Goal: Task Accomplishment & Management: Use online tool/utility

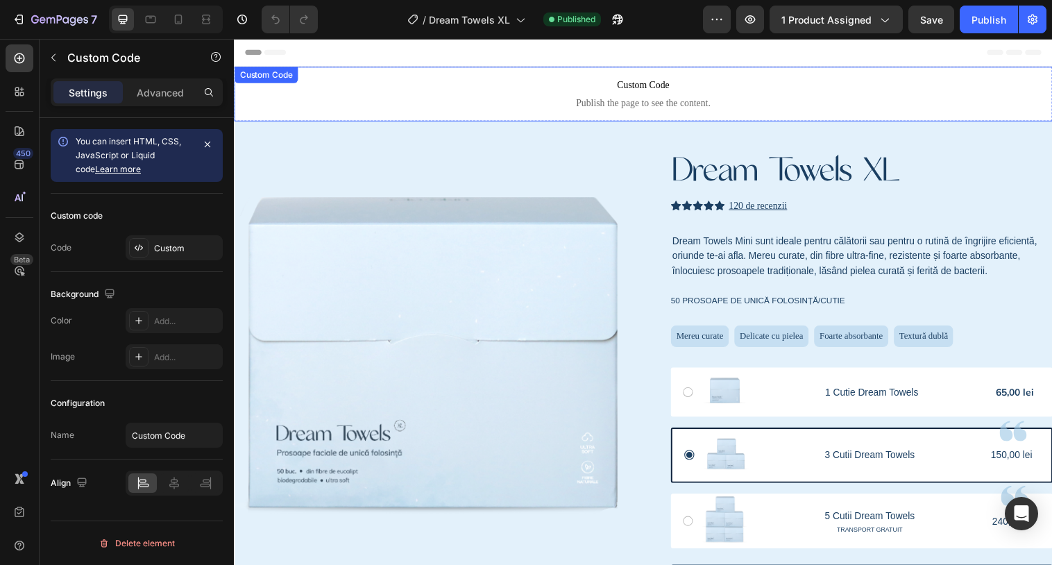
click at [668, 111] on span "Publish the page to see the content." at bounding box center [650, 105] width 832 height 14
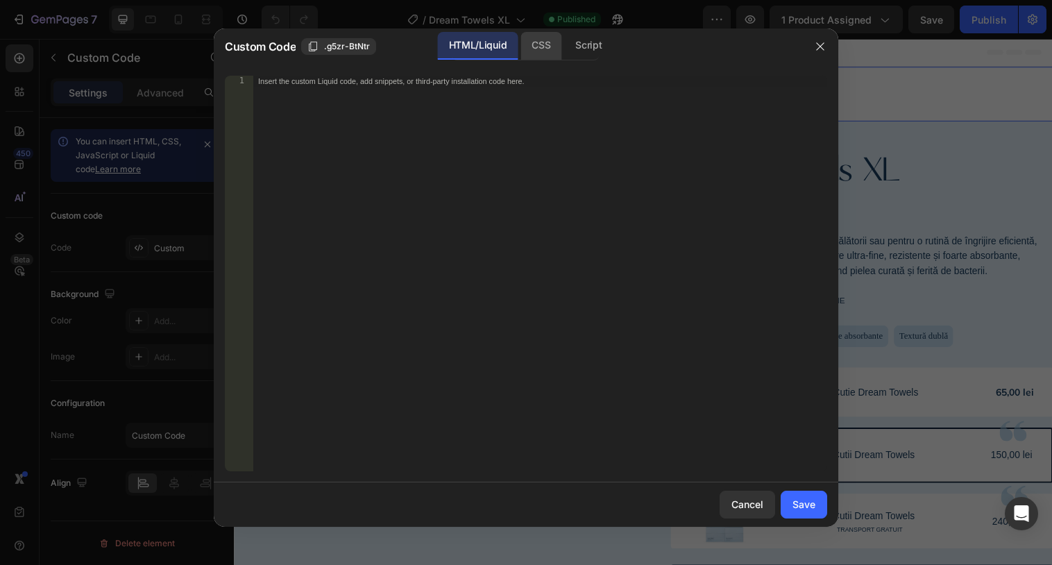
click at [550, 49] on div "CSS" at bounding box center [540, 46] width 41 height 28
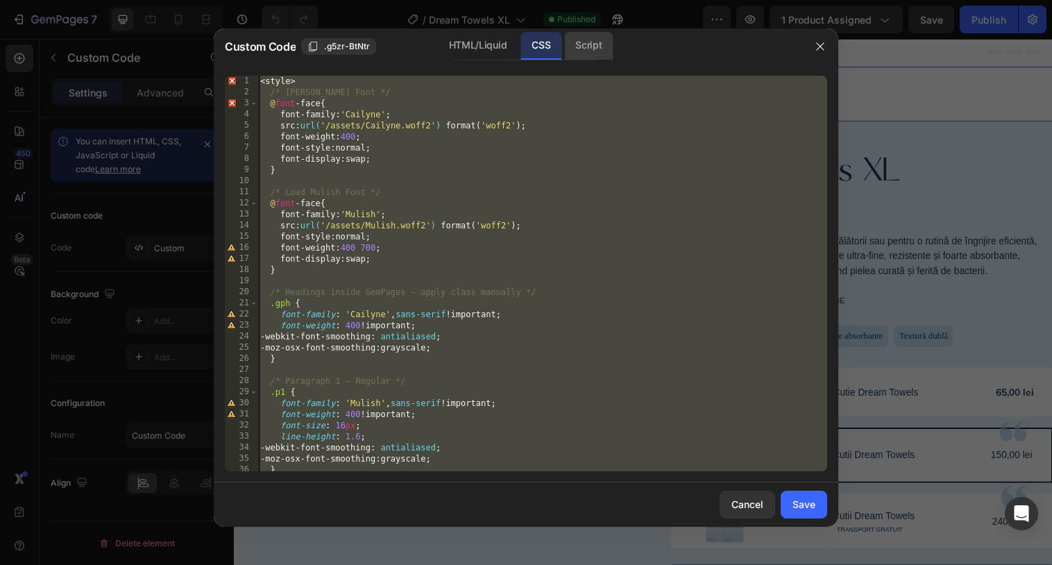
click at [589, 49] on div "Script" at bounding box center [588, 46] width 49 height 28
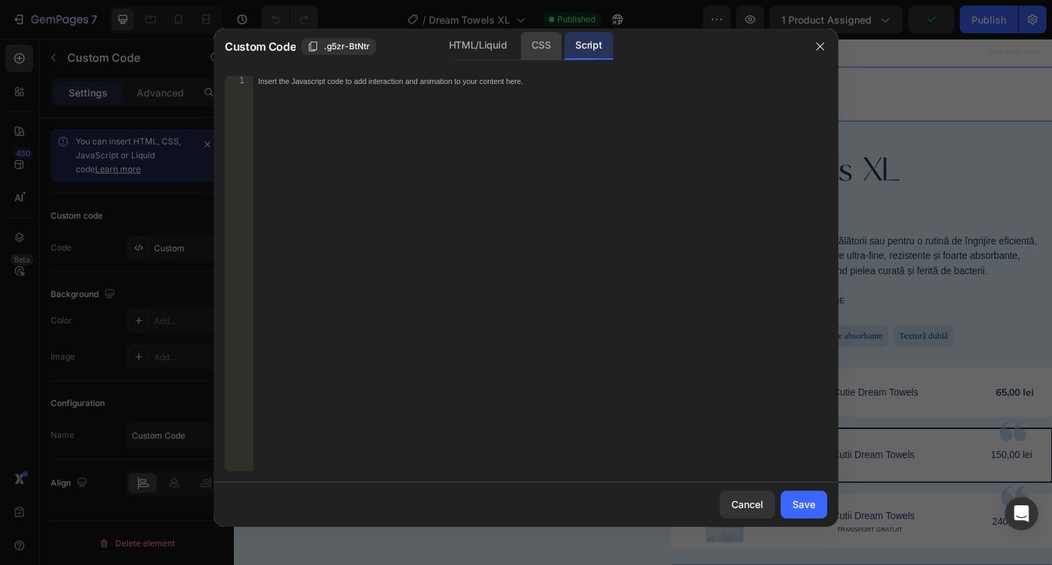
click at [556, 47] on div "CSS" at bounding box center [540, 46] width 41 height 28
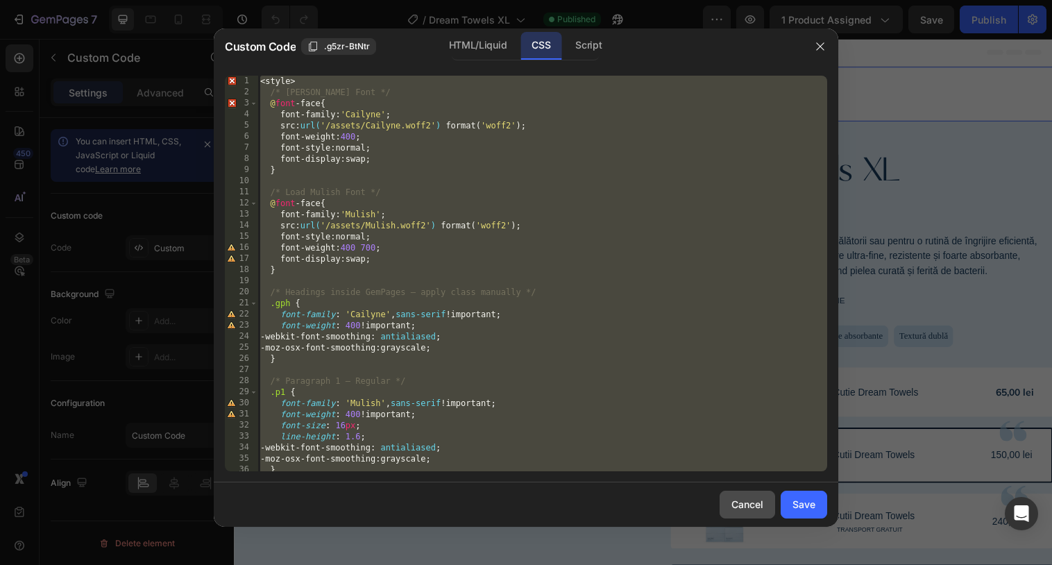
click at [746, 498] on div "Cancel" at bounding box center [747, 504] width 32 height 15
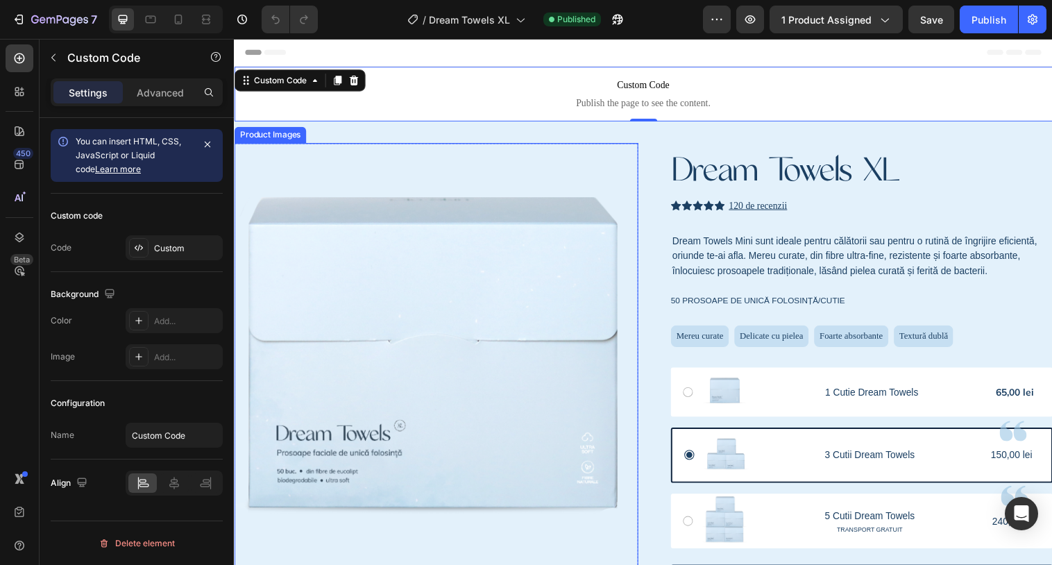
click at [601, 172] on img at bounding box center [439, 364] width 411 height 411
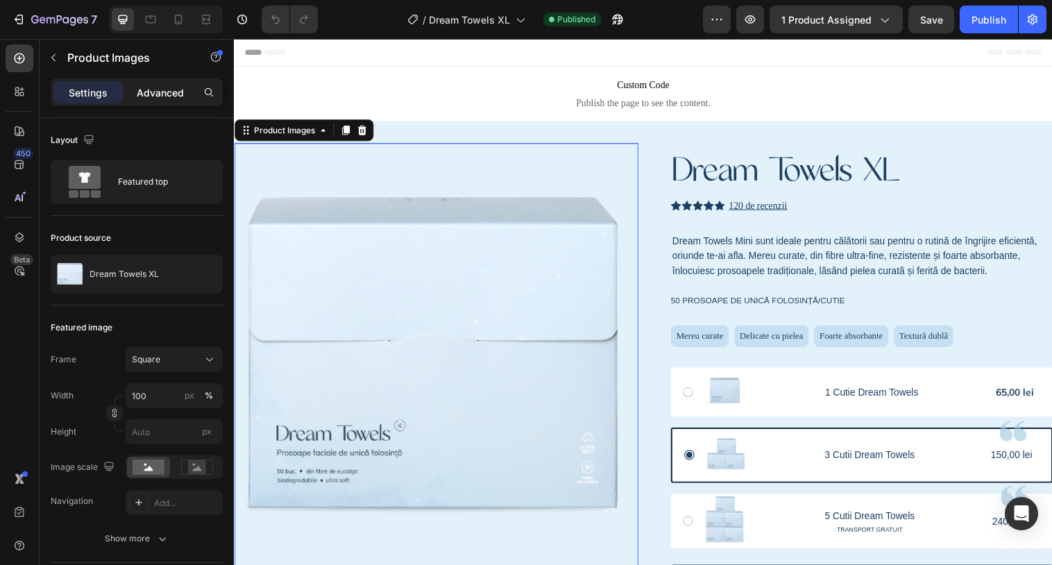
click at [168, 95] on p "Advanced" at bounding box center [160, 92] width 47 height 15
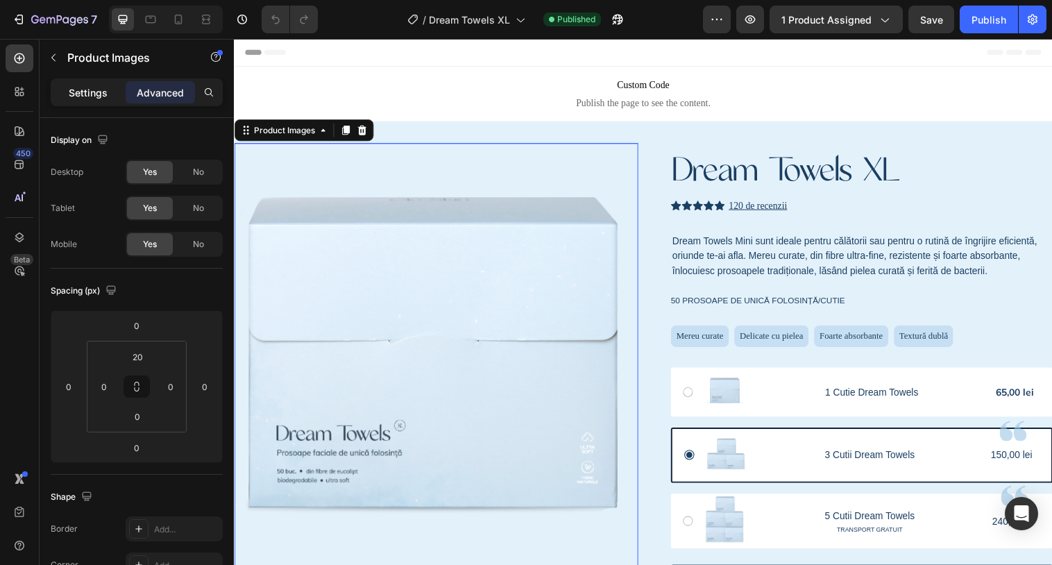
click at [99, 103] on div "Settings" at bounding box center [87, 92] width 69 height 22
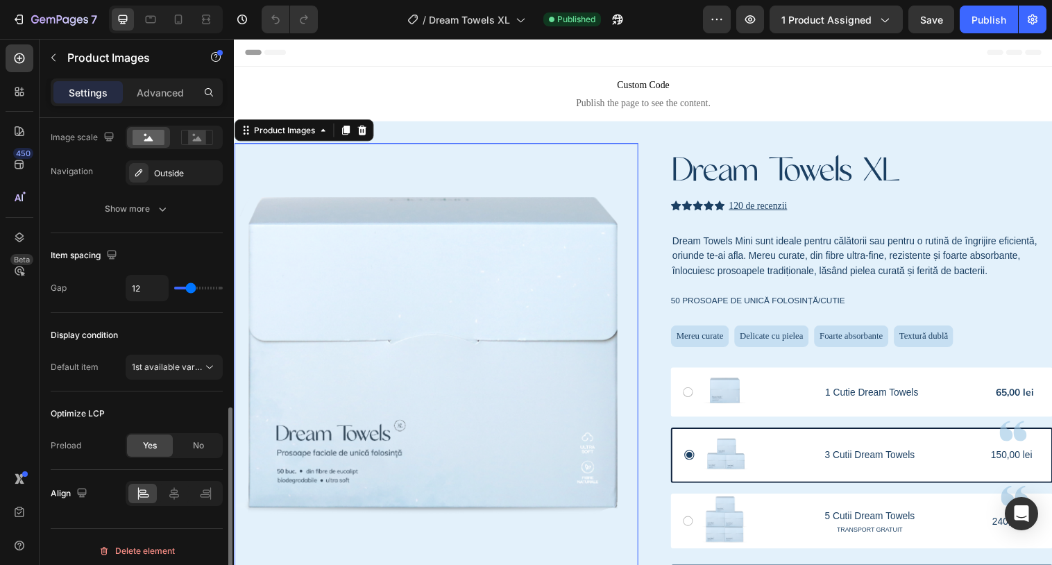
scroll to position [668, 0]
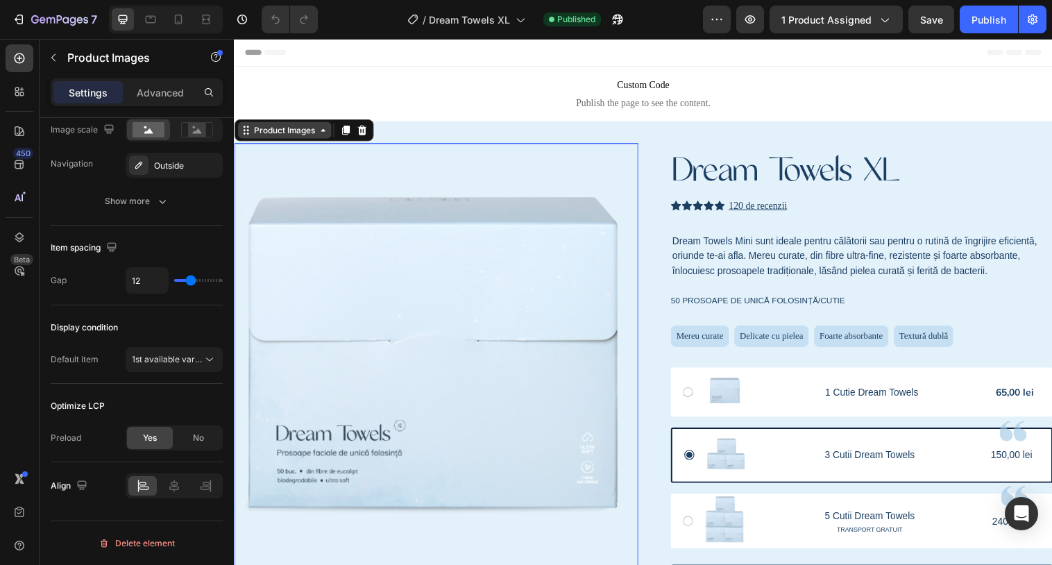
click at [283, 132] on div "Product Images" at bounding box center [284, 132] width 67 height 12
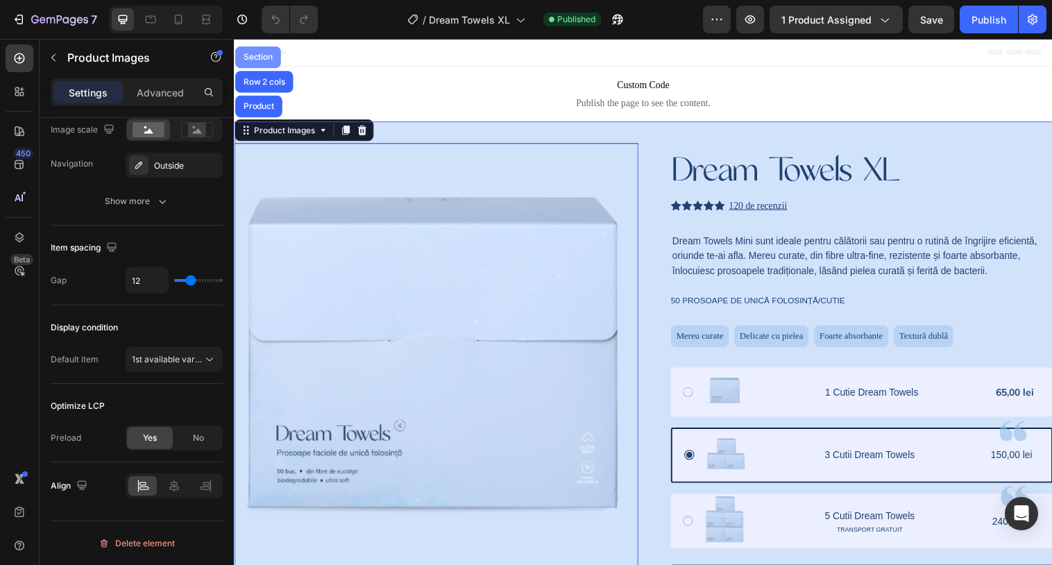
click at [258, 58] on div "Section" at bounding box center [257, 57] width 35 height 8
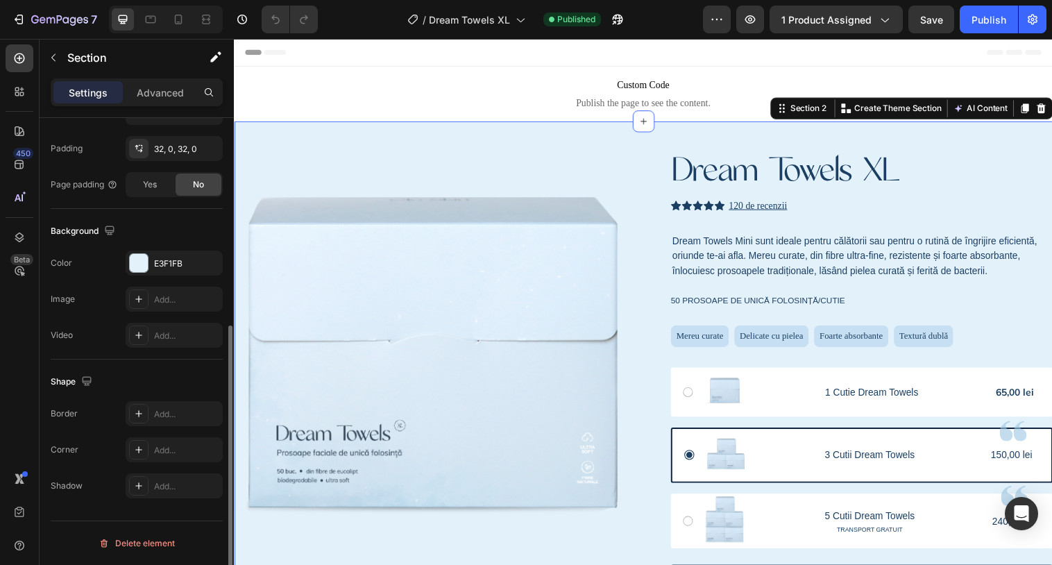
scroll to position [0, 0]
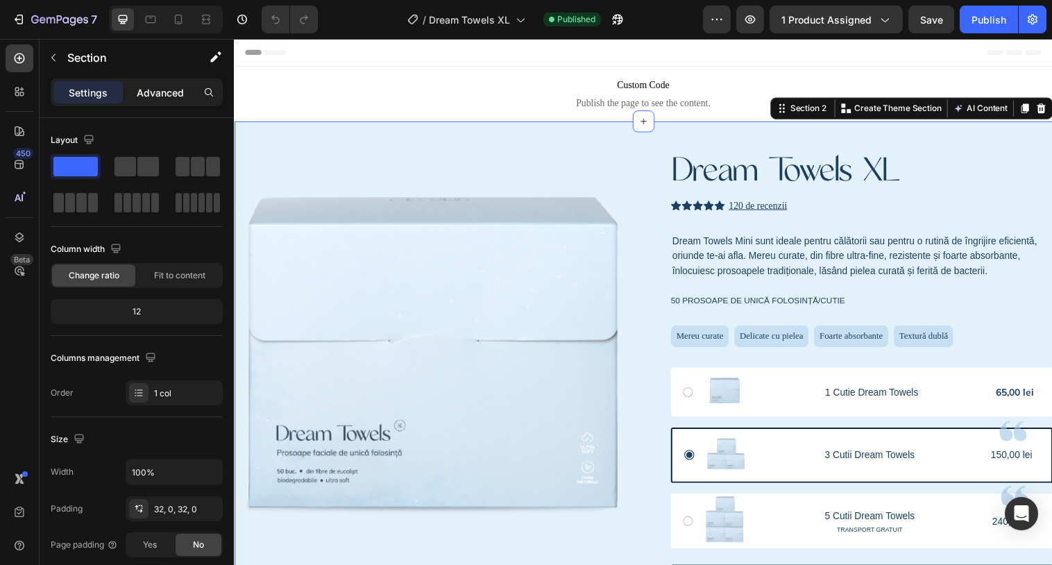
click at [150, 86] on p "Advanced" at bounding box center [160, 92] width 47 height 15
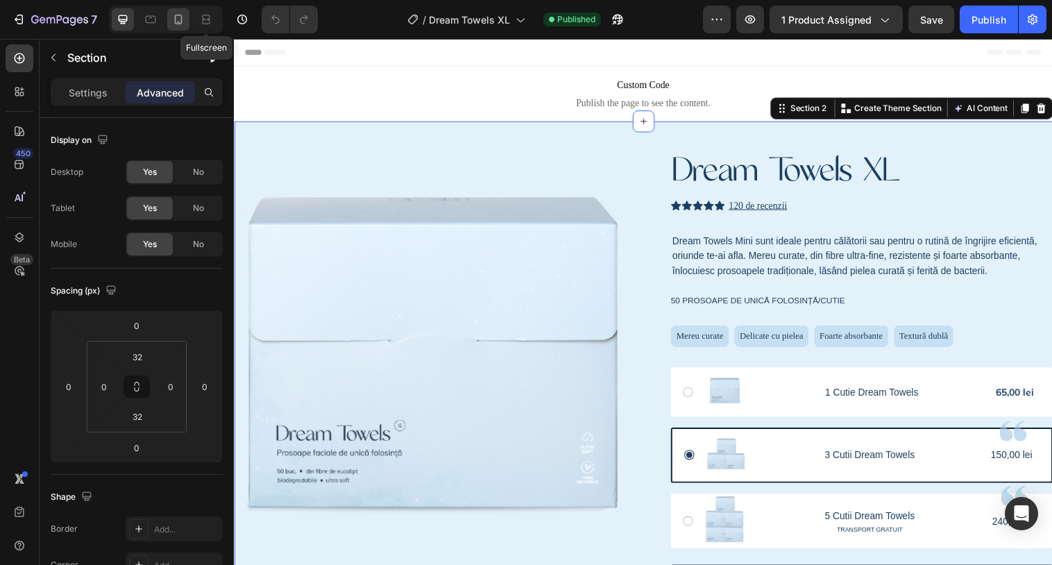
click at [186, 16] on div at bounding box center [178, 19] width 22 height 22
type input "20"
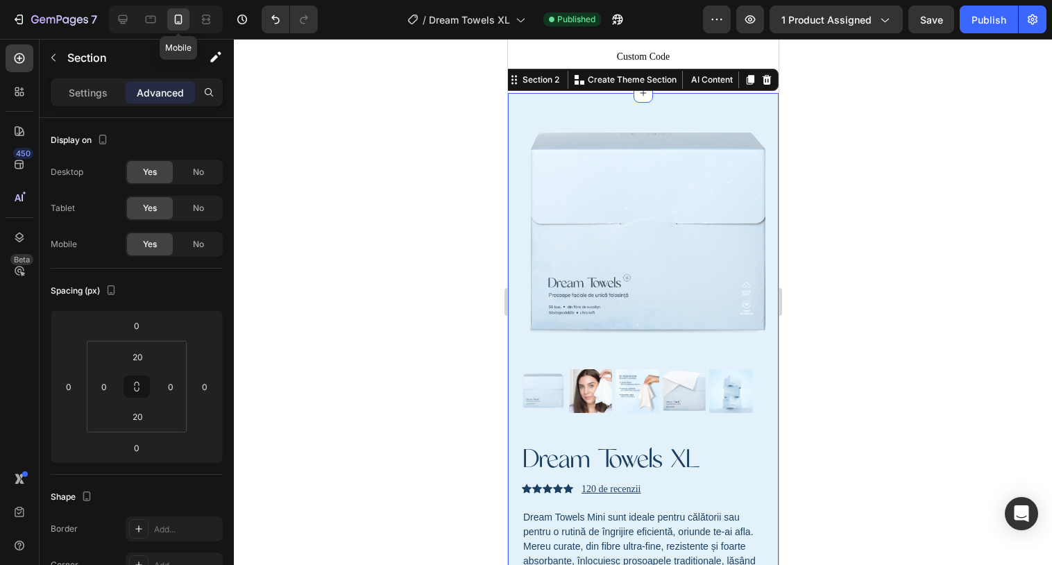
scroll to position [35, 0]
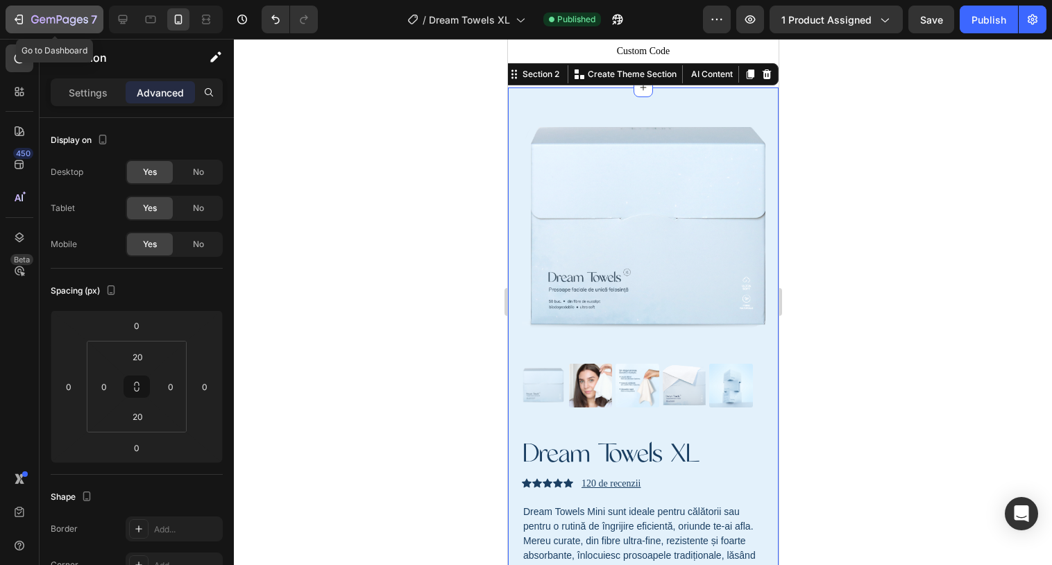
click at [62, 22] on icon "button" at bounding box center [59, 21] width 57 height 12
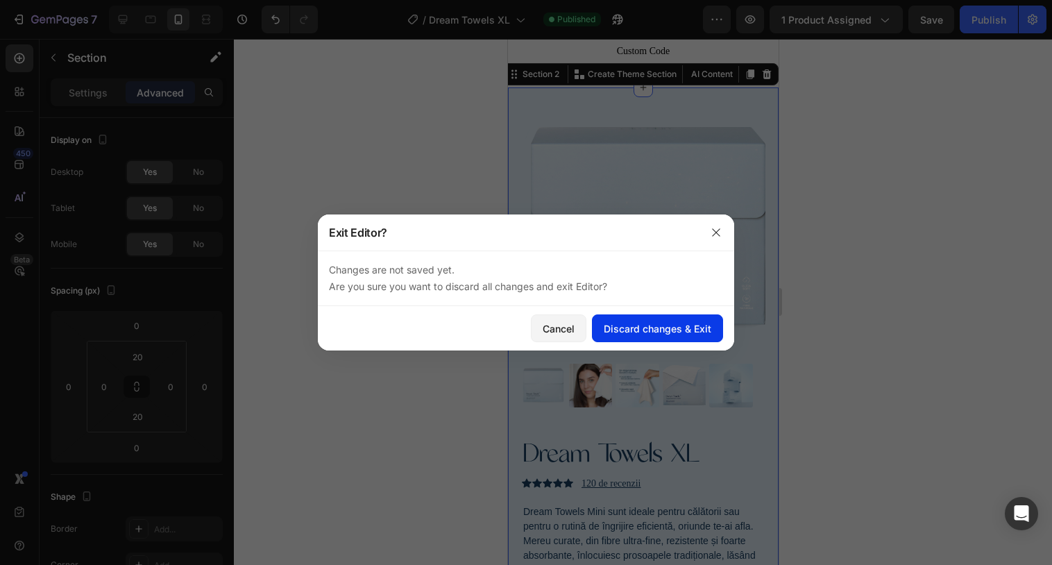
click at [629, 321] on div "Discard changes & Exit" at bounding box center [658, 328] width 108 height 15
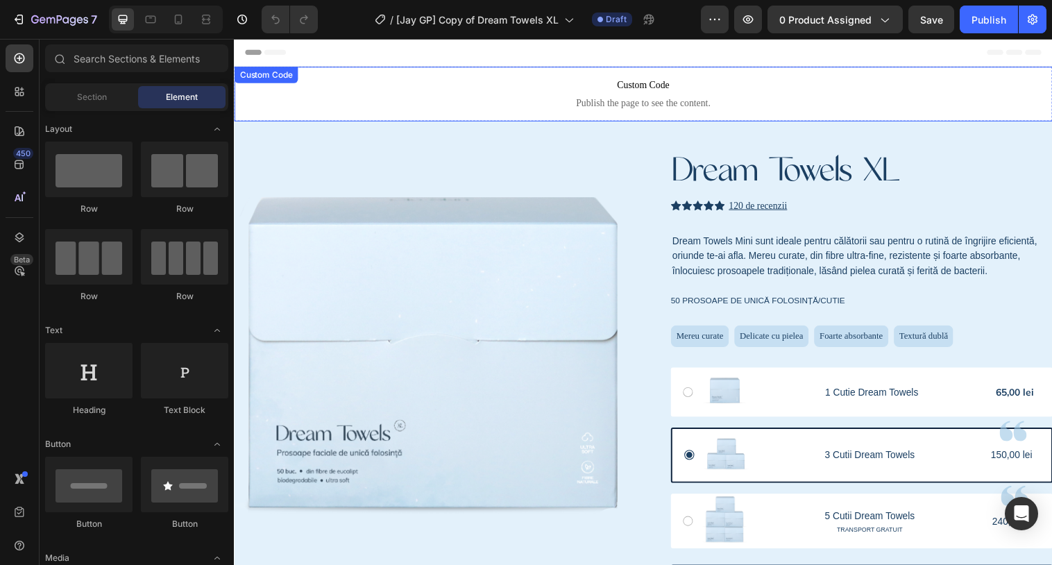
click at [547, 95] on p "Custom Code Publish the page to see the content." at bounding box center [650, 94] width 832 height 55
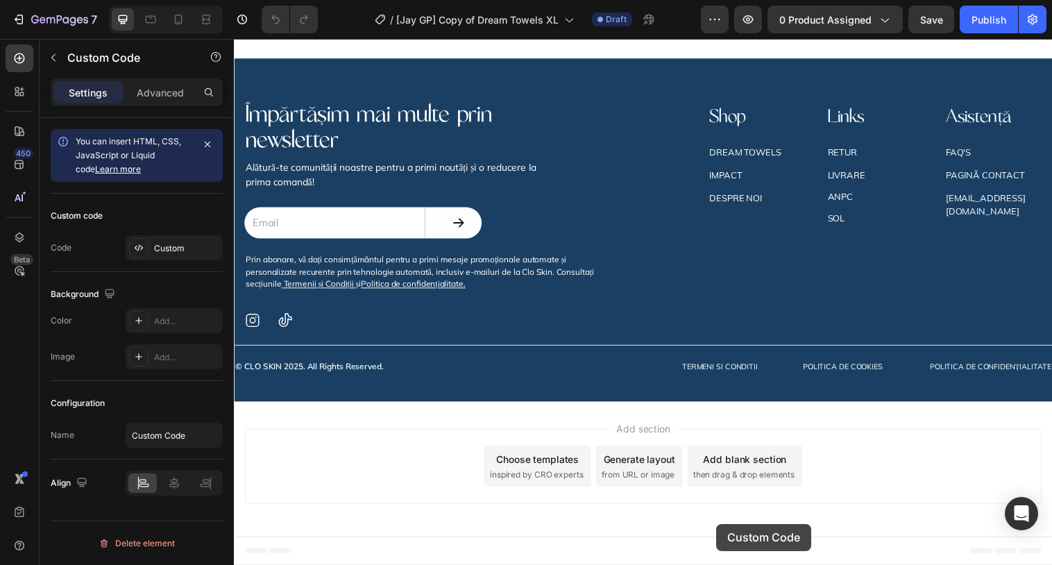
scroll to position [3939, 0]
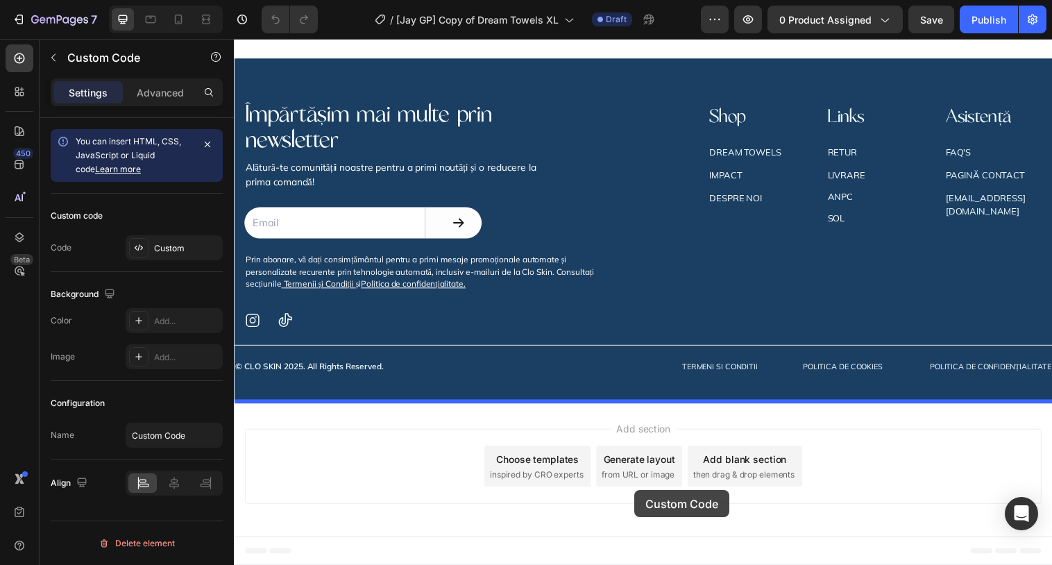
drag, startPoint x: 284, startPoint y: 85, endPoint x: 640, endPoint y: 498, distance: 545.5
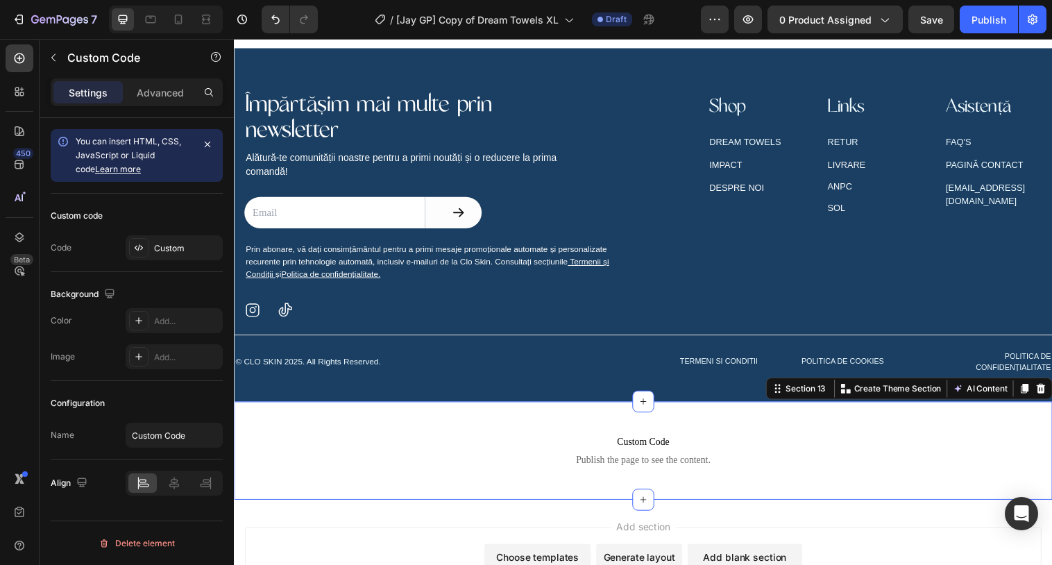
click at [638, 426] on div "Custom Code Publish the page to see the content. Custom Code Section 13 Create …" at bounding box center [650, 458] width 832 height 100
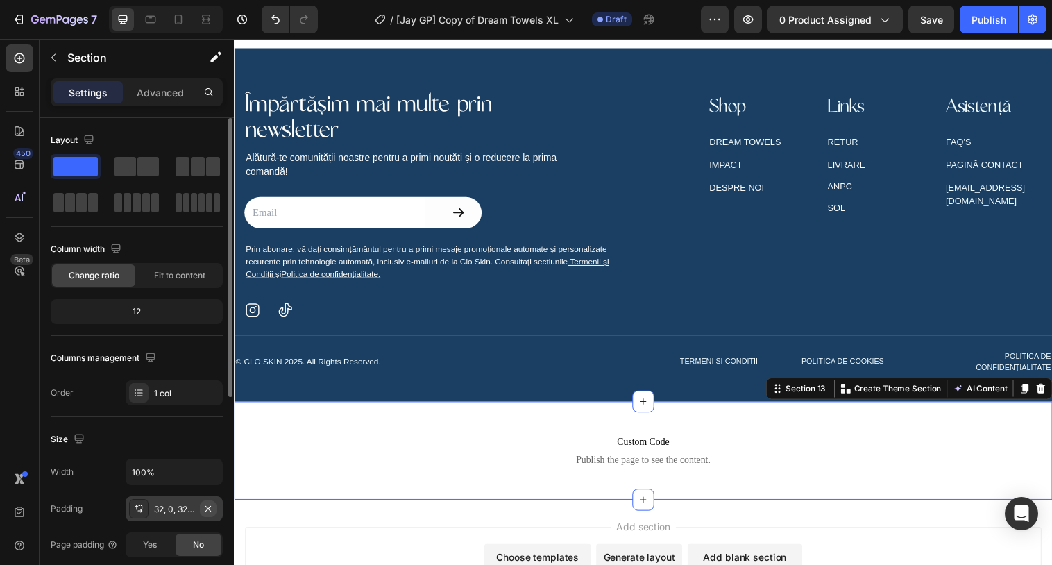
click at [211, 508] on icon "button" at bounding box center [208, 508] width 11 height 11
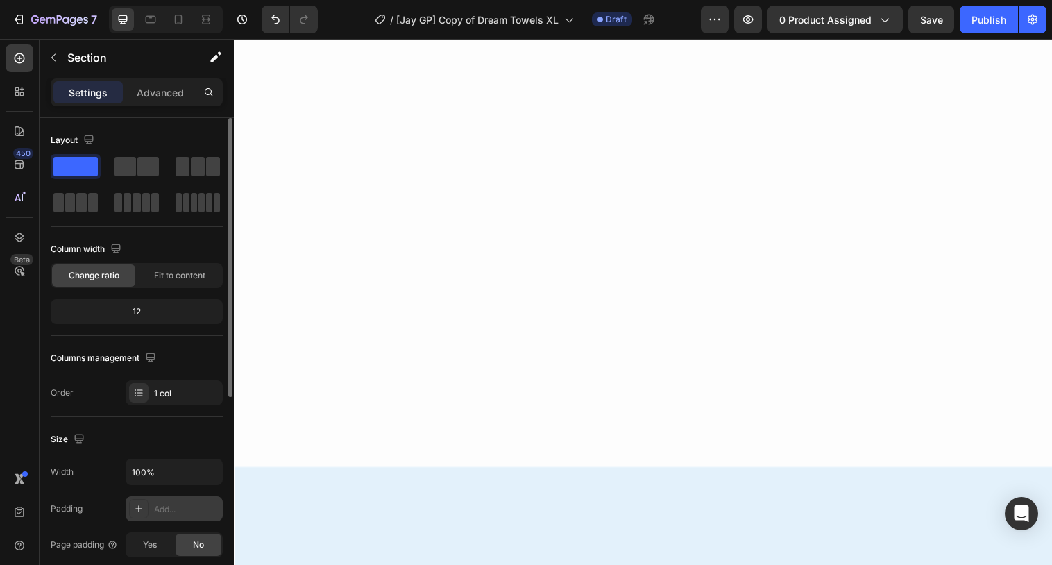
scroll to position [0, 0]
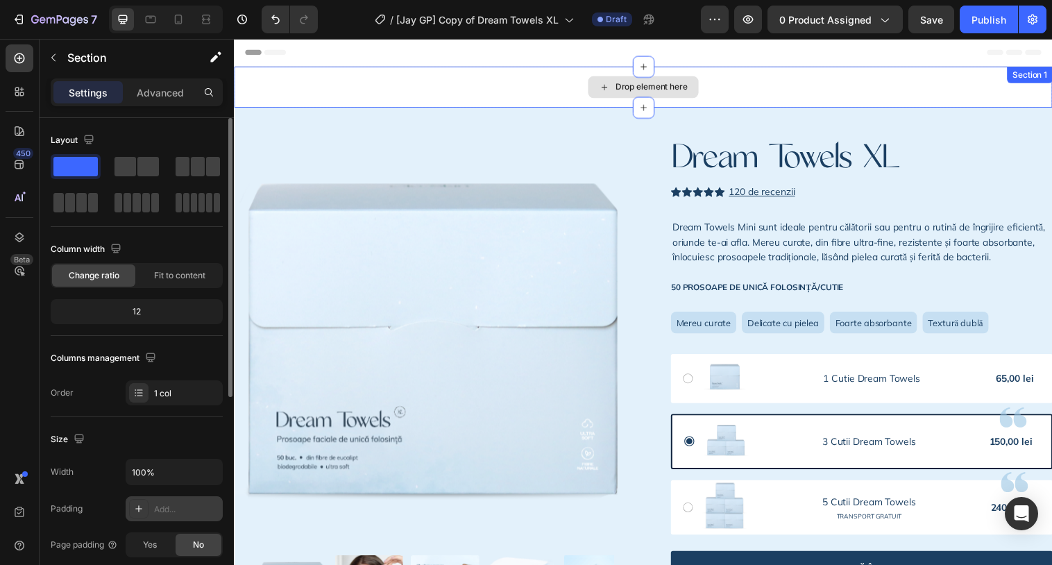
click at [544, 85] on div "Drop element here" at bounding box center [650, 88] width 832 height 42
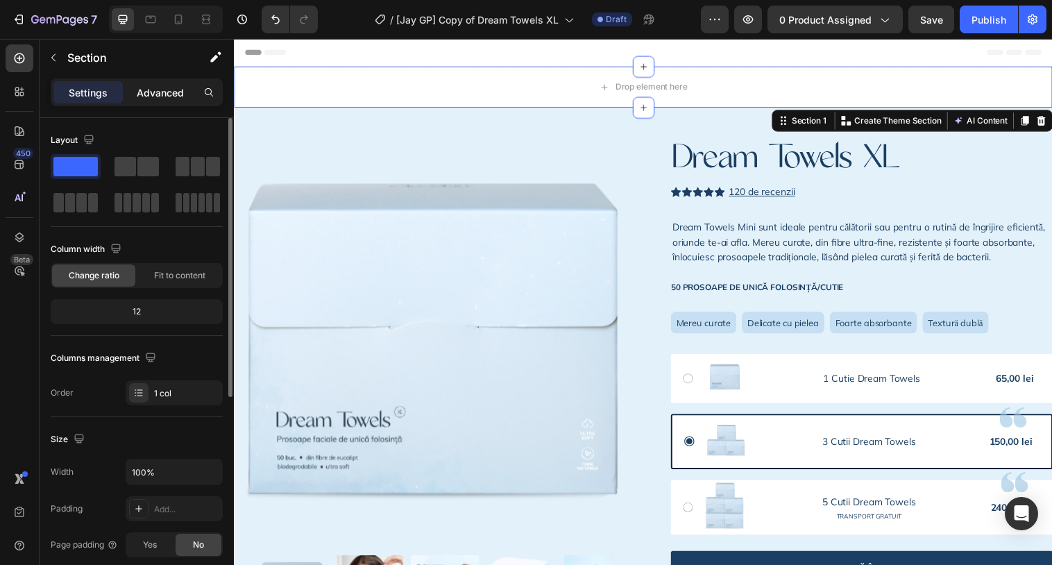
click at [173, 87] on p "Advanced" at bounding box center [160, 92] width 47 height 15
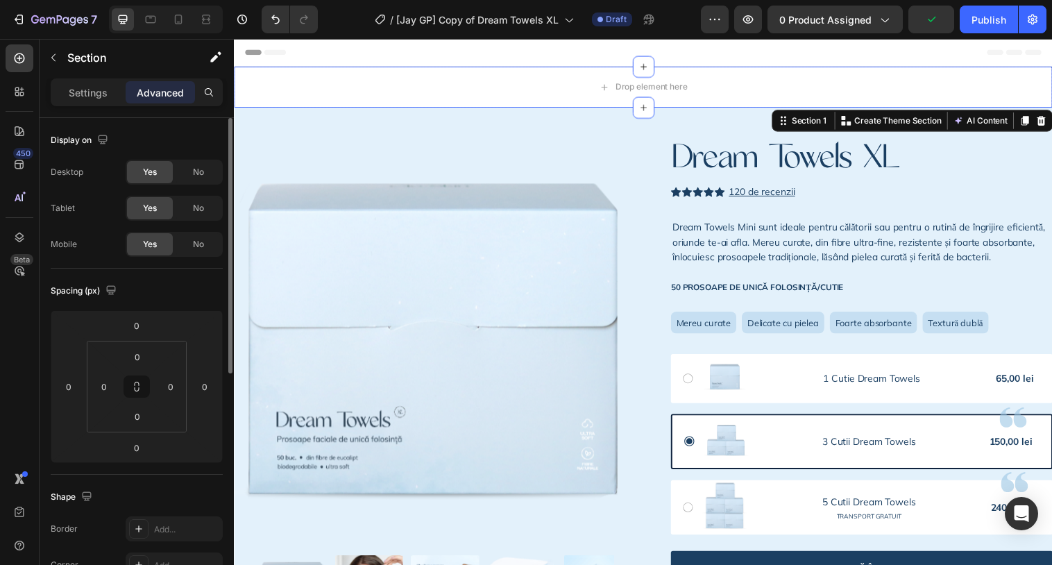
click at [1051, 126] on icon at bounding box center [1054, 122] width 11 height 11
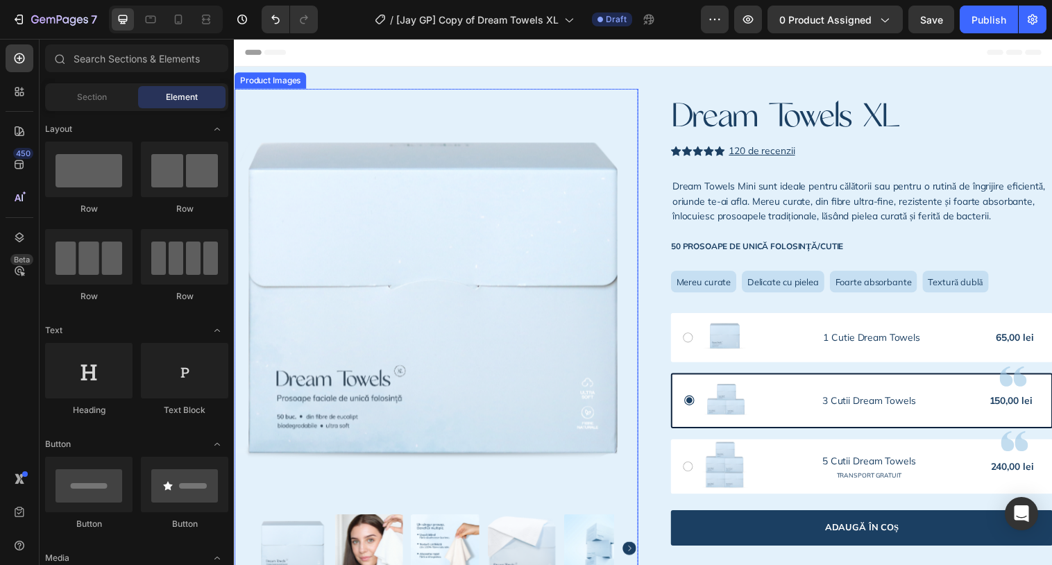
click at [560, 175] on img at bounding box center [439, 308] width 411 height 411
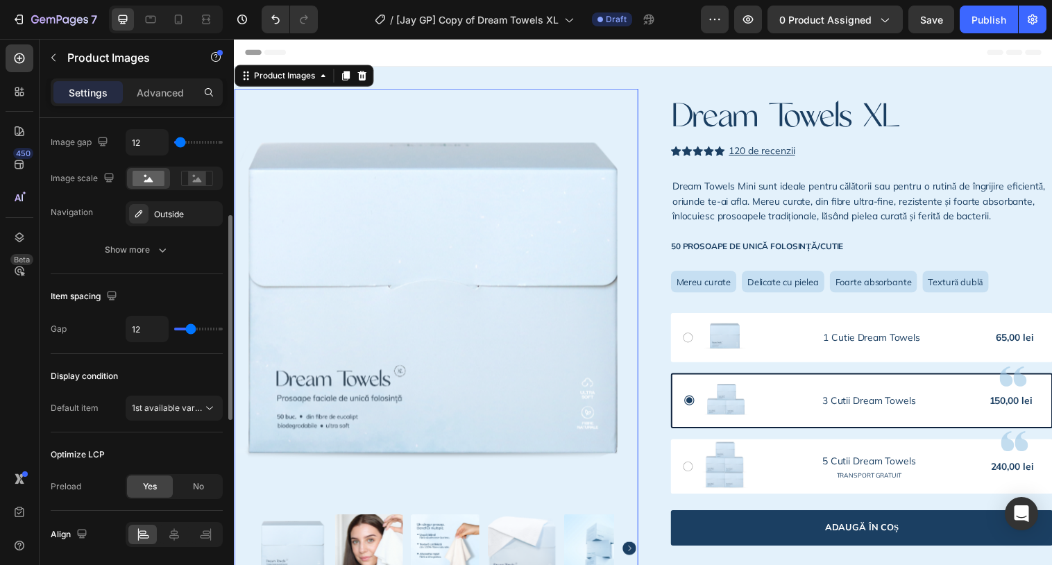
scroll to position [668, 0]
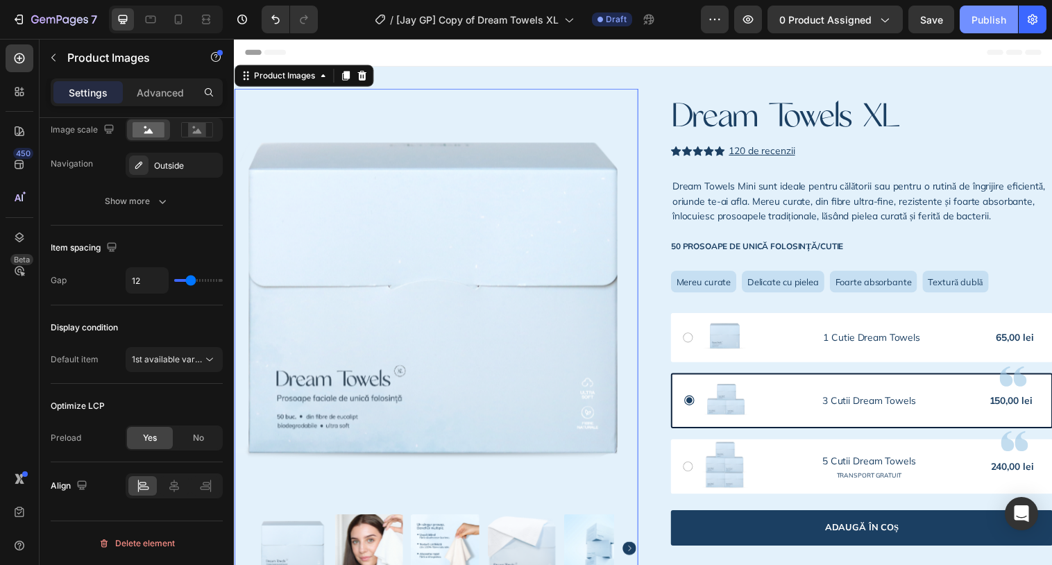
click at [981, 16] on div "Publish" at bounding box center [988, 19] width 35 height 15
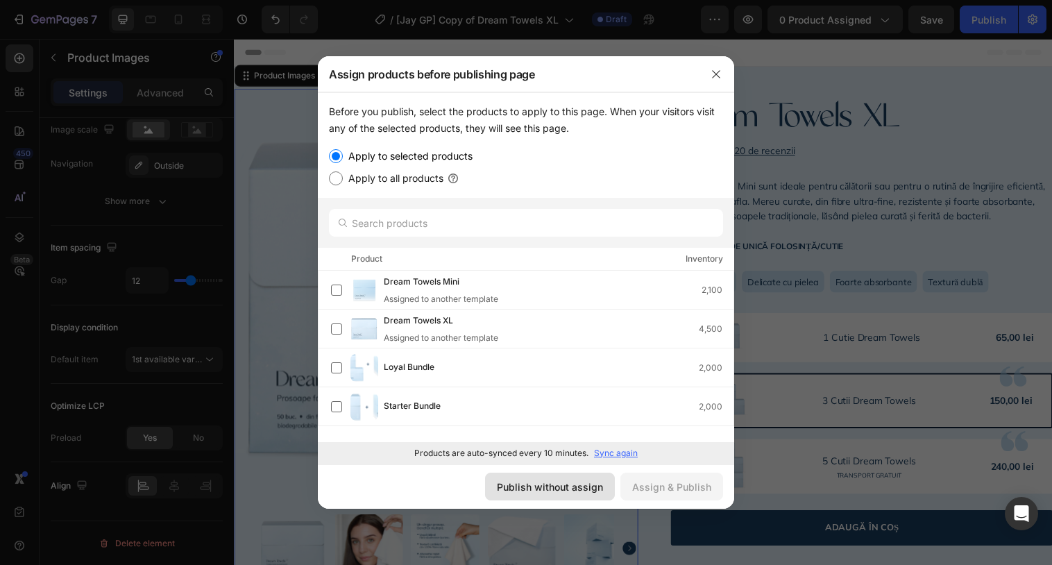
click at [560, 482] on div "Publish without assign" at bounding box center [550, 486] width 106 height 15
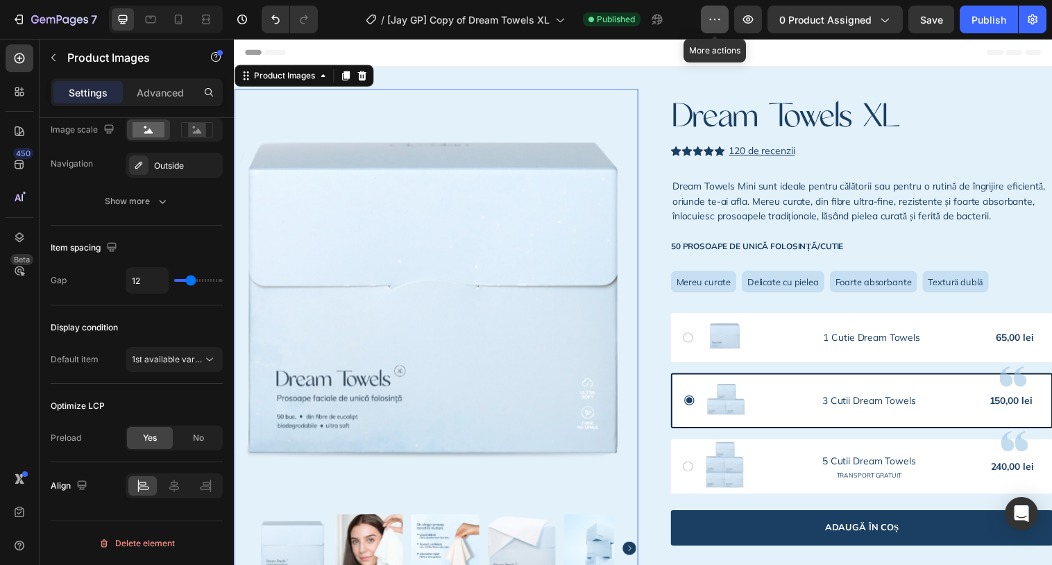
click at [718, 19] on icon "button" at bounding box center [715, 19] width 14 height 14
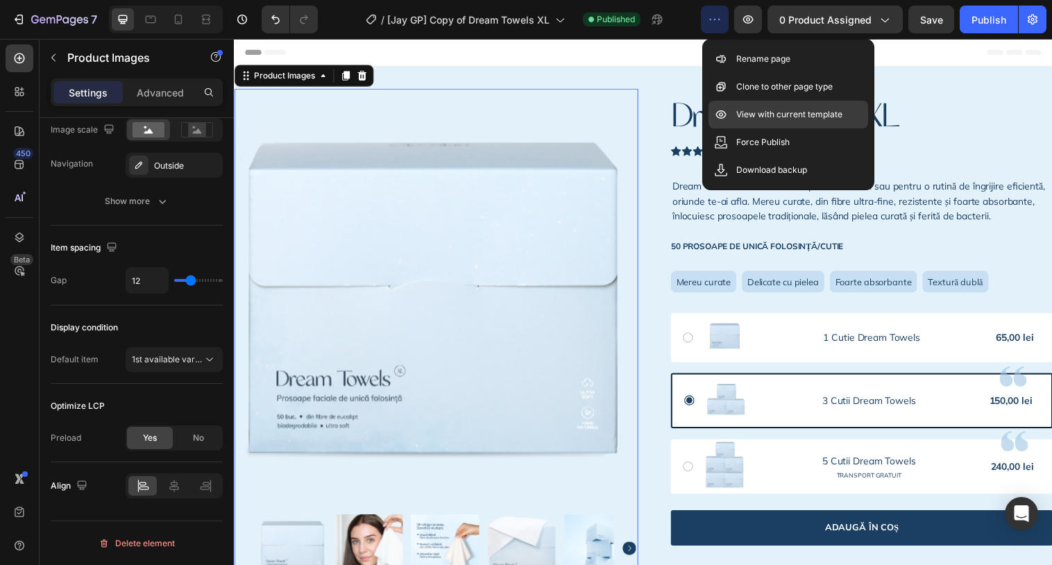
click at [738, 118] on p "View with current template" at bounding box center [789, 115] width 106 height 14
